Goal: Transaction & Acquisition: Purchase product/service

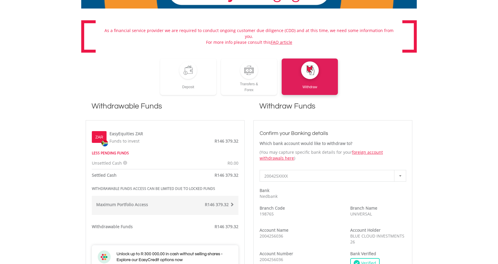
scroll to position [118, 0]
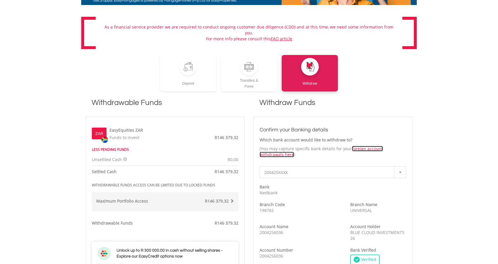
click at [369, 146] on link "foreign account withdrawals here" at bounding box center [321, 151] width 123 height 11
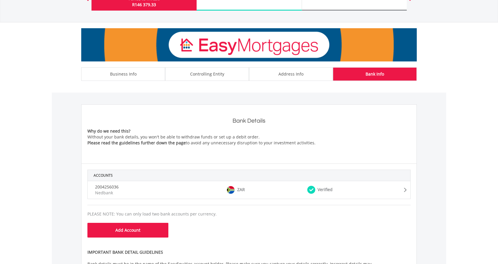
scroll to position [59, 0]
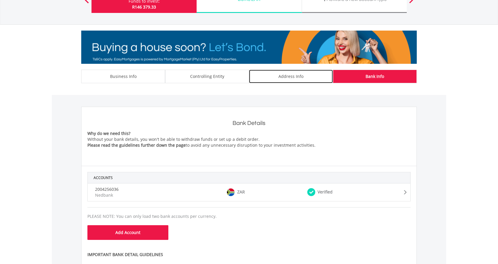
click at [274, 77] on div "Address Info" at bounding box center [291, 77] width 84 height 14
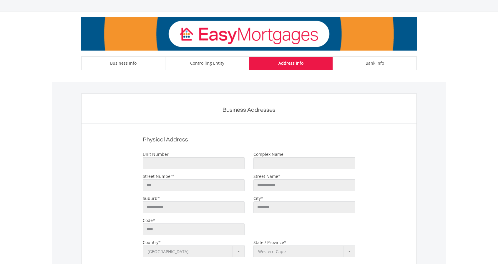
scroll to position [36, 0]
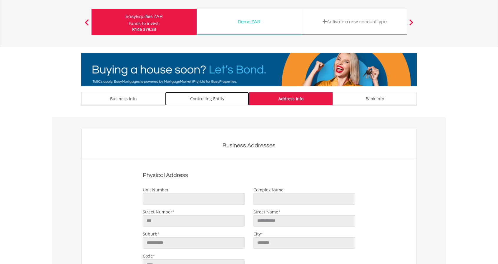
click at [228, 97] on div "Controlling Entity" at bounding box center [207, 99] width 84 height 14
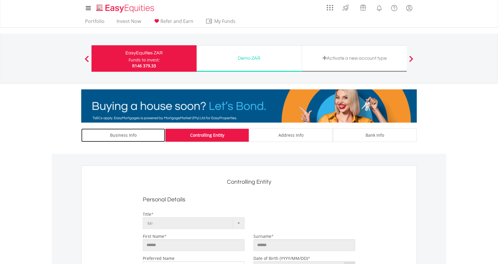
click at [117, 129] on div "Business Info" at bounding box center [123, 136] width 84 height 14
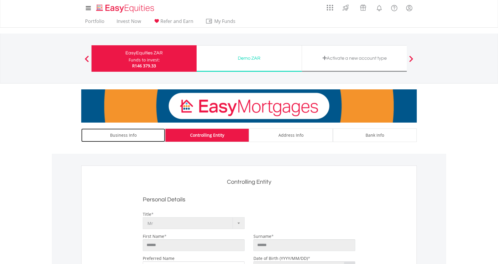
click at [118, 135] on div "Business Info" at bounding box center [123, 136] width 84 height 14
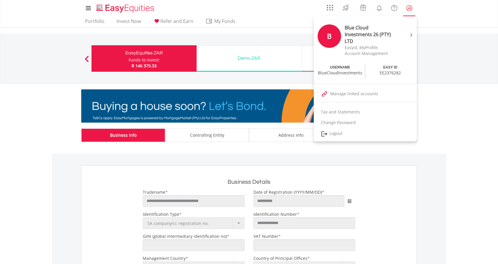
click at [406, 8] on lord-icon "My Profile" at bounding box center [409, 7] width 7 height 7
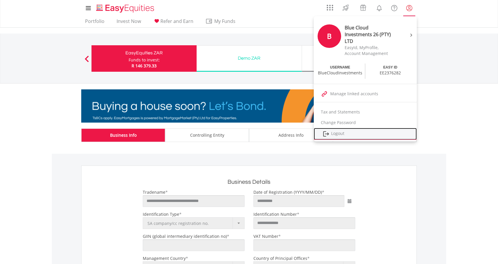
click at [339, 132] on link "Logout" at bounding box center [365, 134] width 103 height 12
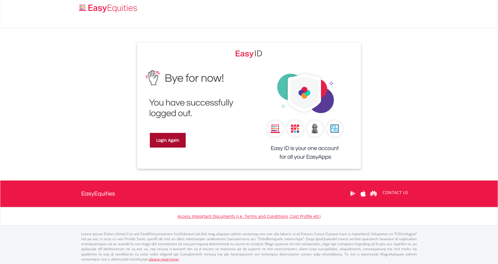
click at [166, 142] on link "Login Again" at bounding box center [168, 140] width 36 height 15
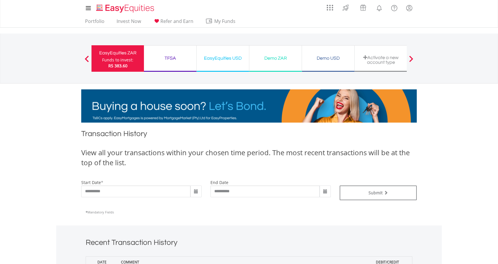
click at [114, 61] on div "Funds to invest:" at bounding box center [117, 60] width 31 height 6
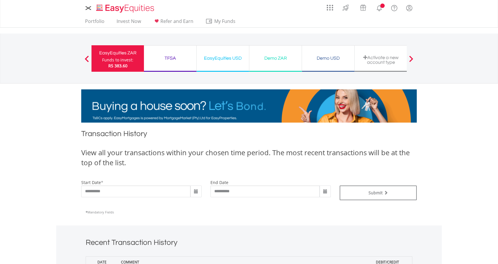
click at [92, 22] on link "Portfolio" at bounding box center [95, 22] width 24 height 9
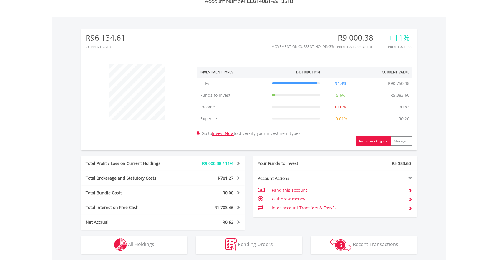
scroll to position [235, 0]
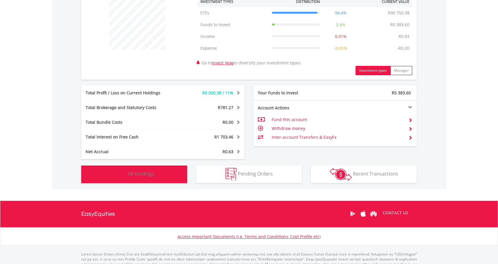
click at [135, 177] on span "All Holdings" at bounding box center [141, 174] width 26 height 6
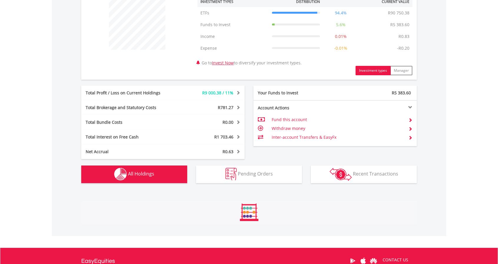
scroll to position [394, 0]
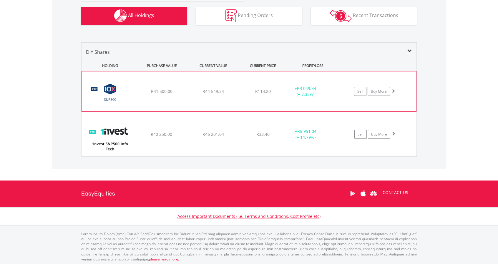
click at [318, 95] on div "+ R3 049.34 (+ 7.35%)" at bounding box center [305, 92] width 44 height 12
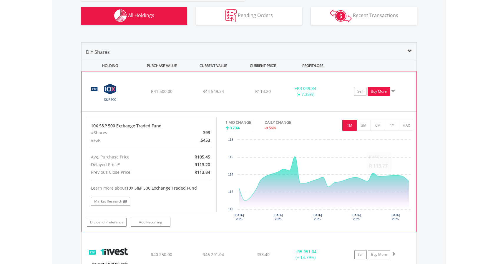
click at [374, 92] on link "Buy More" at bounding box center [379, 91] width 22 height 9
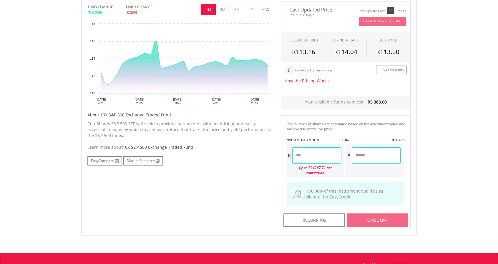
scroll to position [206, 0]
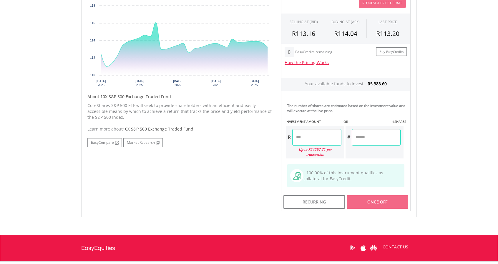
click at [314, 139] on input "number" at bounding box center [316, 137] width 49 height 16
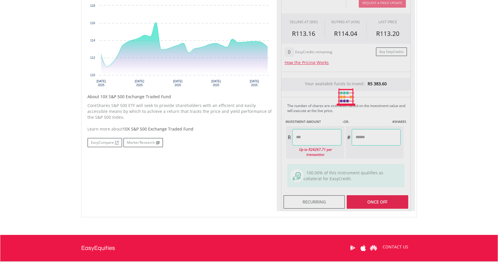
type input "******"
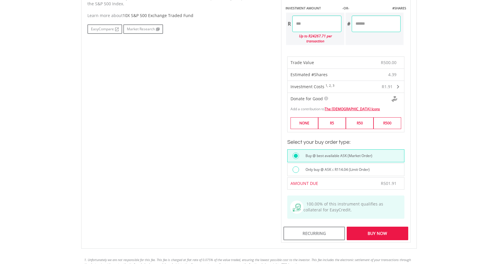
scroll to position [324, 0]
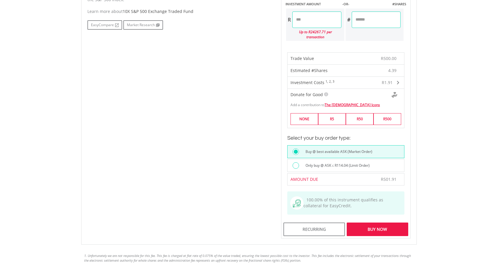
click at [376, 223] on div "Buy Now" at bounding box center [378, 230] width 62 height 14
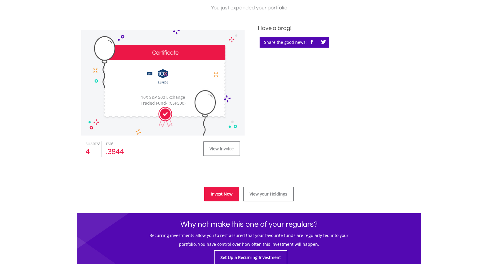
scroll to position [177, 0]
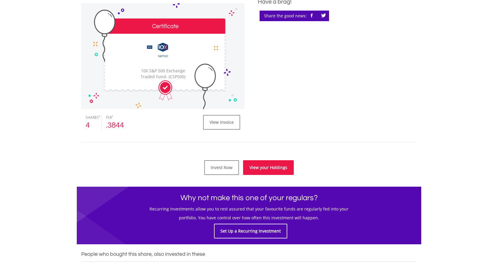
click at [276, 165] on link "View your Holdings" at bounding box center [268, 167] width 51 height 15
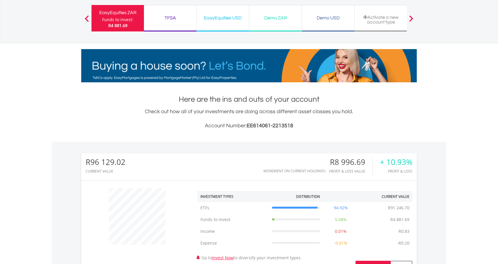
scroll to position [177, 0]
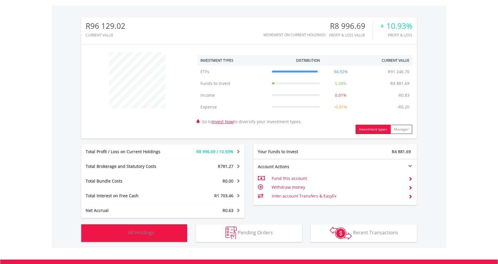
click at [160, 237] on button "Holdings All Holdings" at bounding box center [134, 234] width 106 height 18
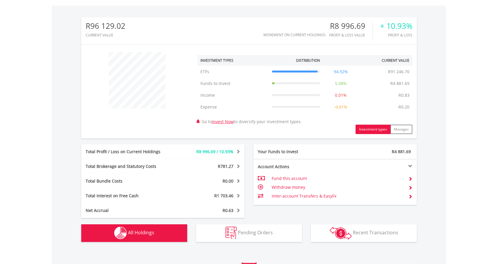
scroll to position [394, 0]
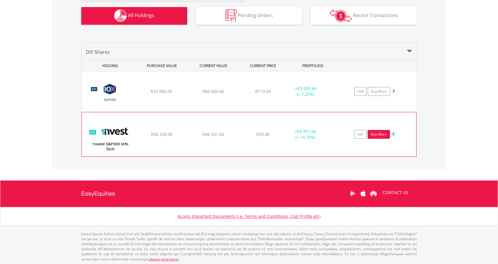
click at [376, 135] on link "Buy More" at bounding box center [379, 134] width 22 height 9
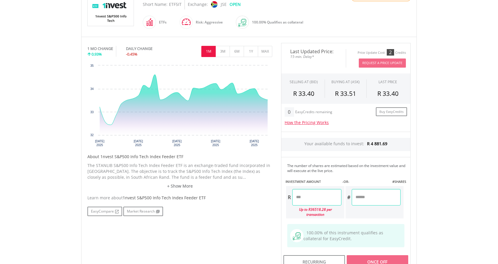
scroll to position [147, 0]
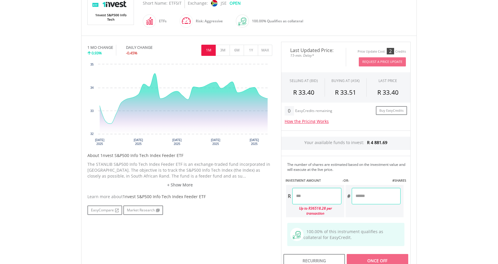
click at [318, 198] on input "number" at bounding box center [316, 196] width 49 height 16
type input "******"
type input "*******"
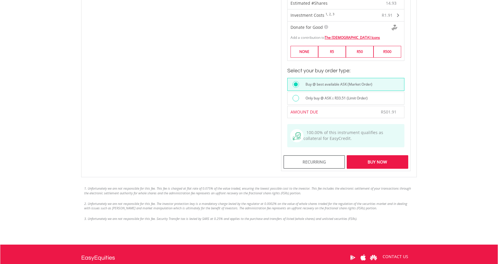
scroll to position [412, 0]
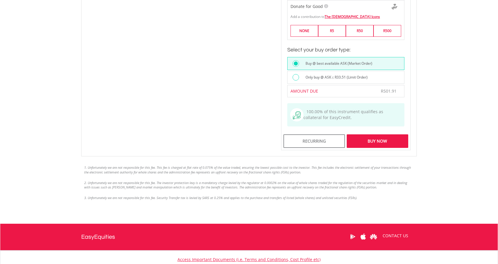
click at [375, 135] on div "Buy Now" at bounding box center [378, 142] width 62 height 14
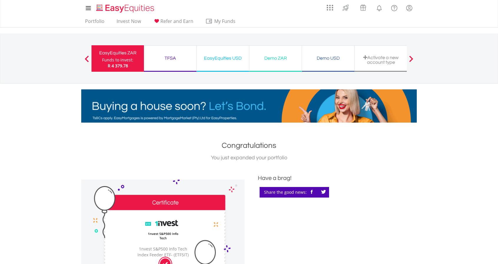
click at [163, 61] on div "TFSA" at bounding box center [169, 58] width 45 height 8
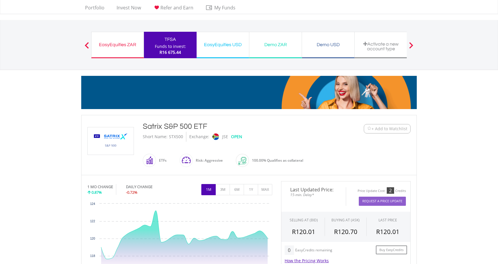
scroll to position [118, 0]
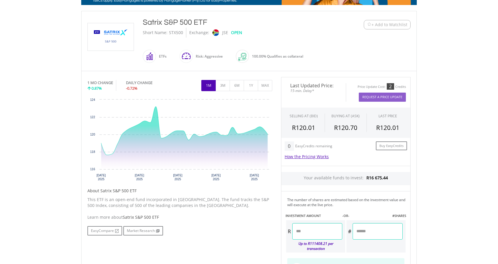
click at [313, 229] on input "number" at bounding box center [317, 231] width 50 height 16
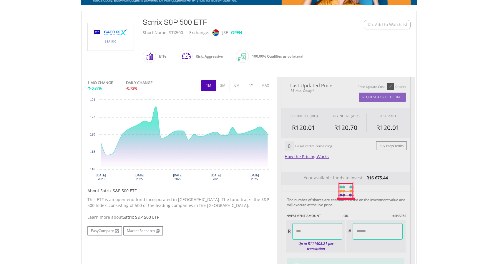
click at [369, 233] on div "Last Updated Price: 15-min. Delay* Price Update Cost: 2 Credits Request A Price…" at bounding box center [346, 191] width 138 height 229
type input "*******"
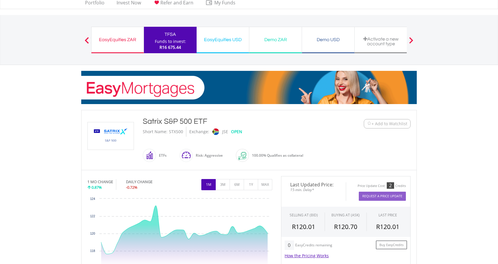
scroll to position [0, 0]
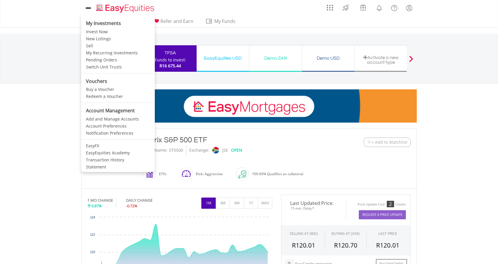
click at [87, 7] on icon at bounding box center [88, 7] width 8 height 7
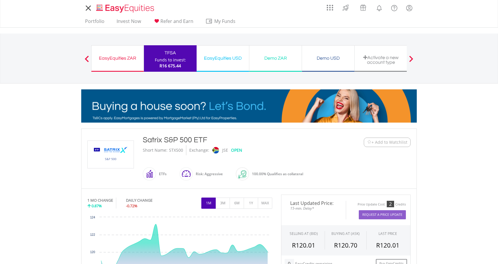
click at [88, 7] on icon at bounding box center [88, 7] width 8 height 7
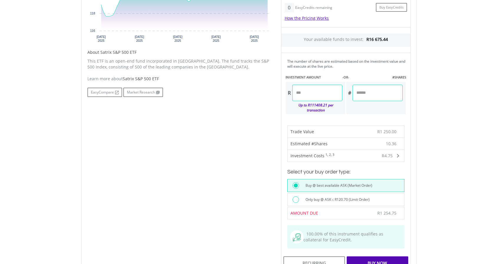
scroll to position [265, 0]
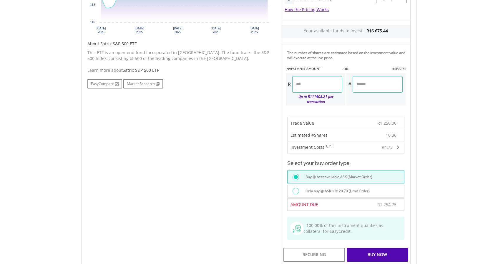
click at [379, 249] on div "Buy Now" at bounding box center [378, 255] width 62 height 14
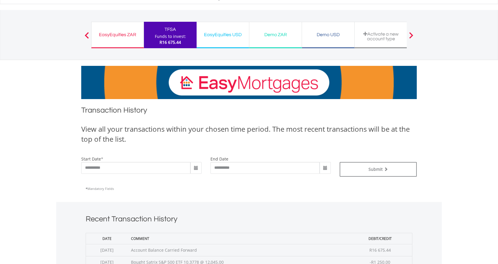
scroll to position [118, 0]
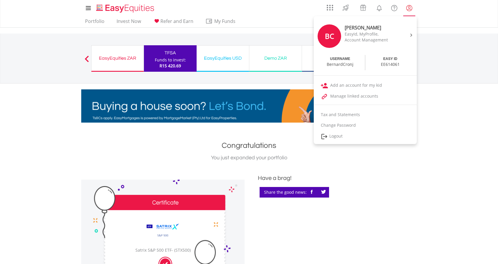
click at [409, 7] on lord-icon "My Profile" at bounding box center [409, 7] width 7 height 7
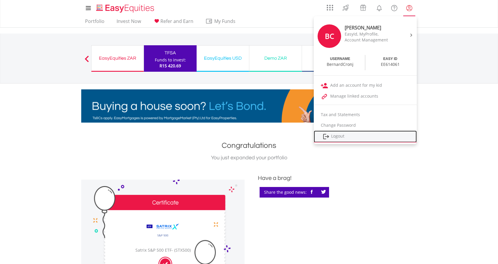
click at [348, 133] on link "Logout" at bounding box center [365, 137] width 103 height 12
